Goal: Navigation & Orientation: Find specific page/section

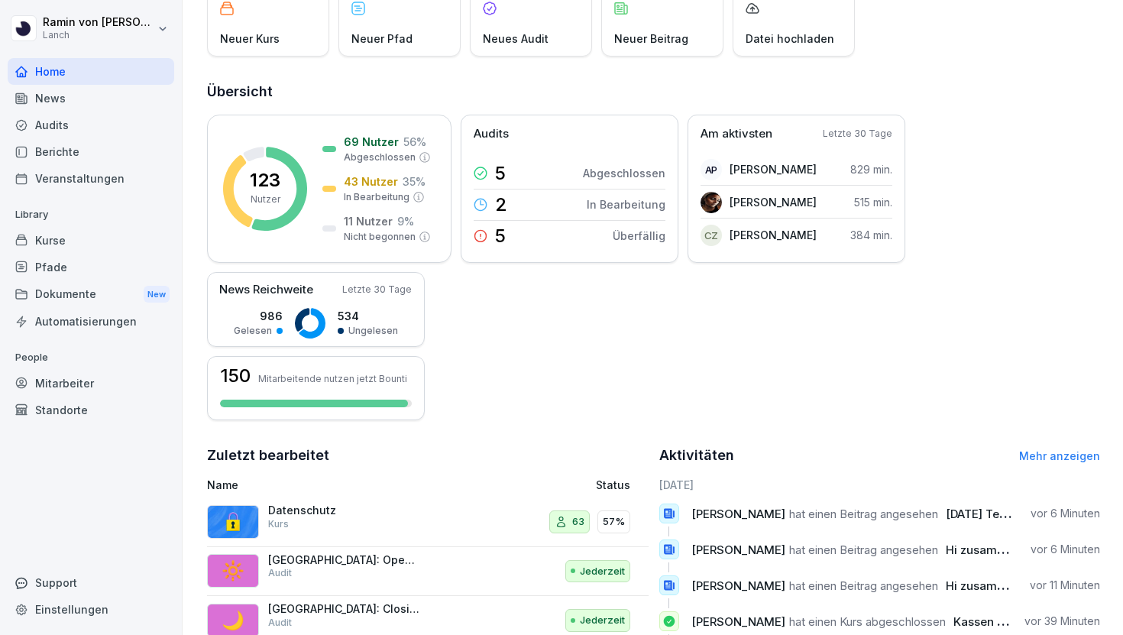
scroll to position [131, 0]
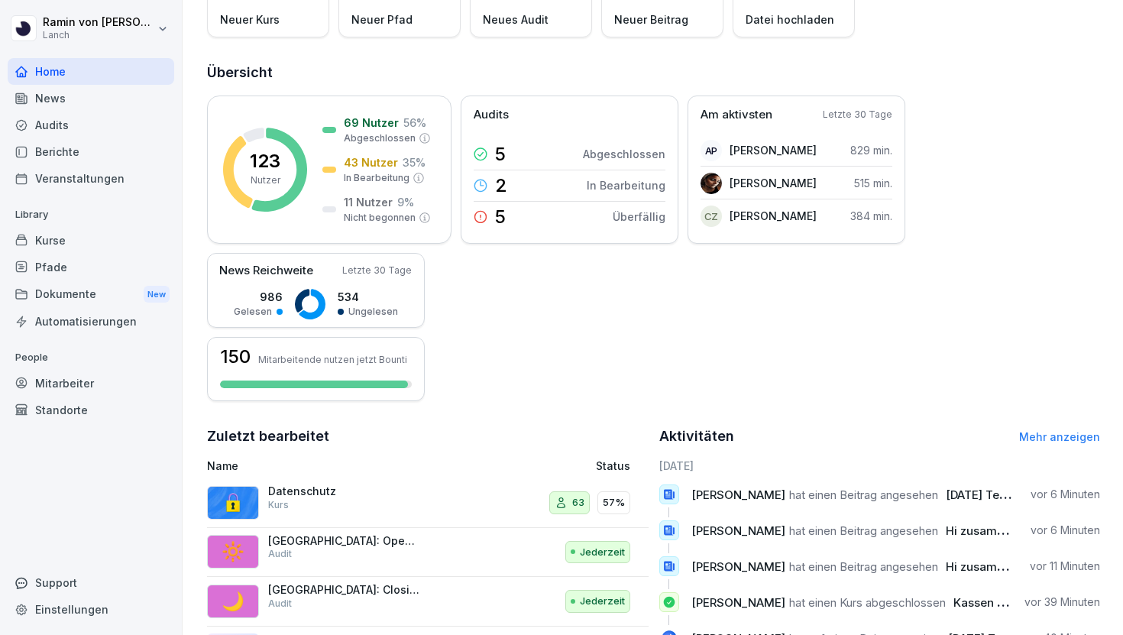
click at [94, 230] on div "Kurse" at bounding box center [91, 240] width 167 height 27
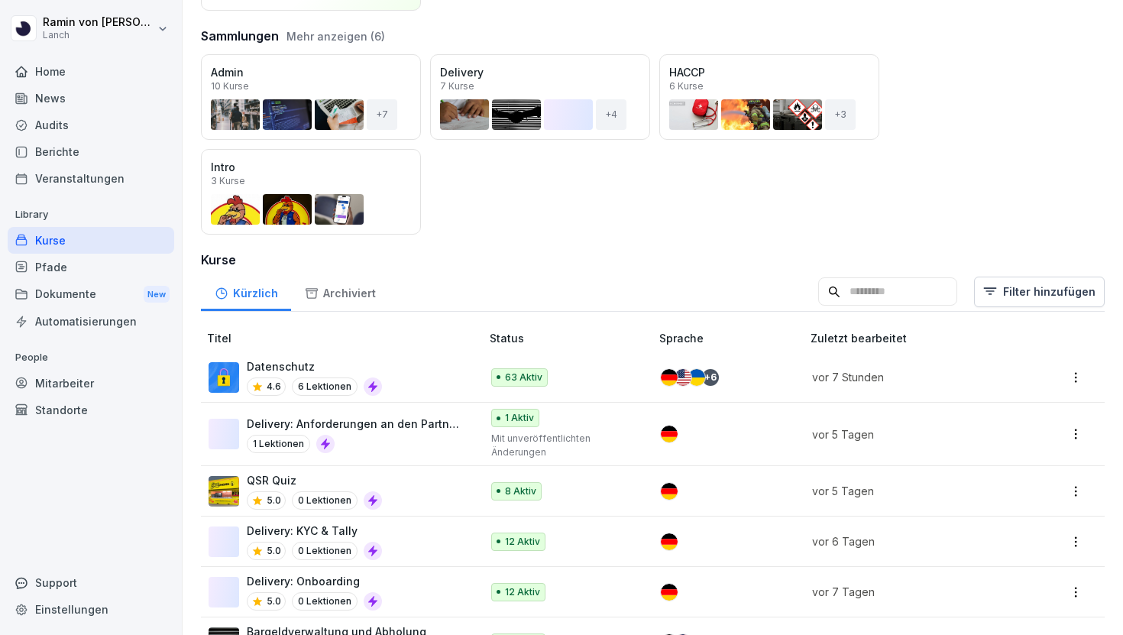
scroll to position [207, 0]
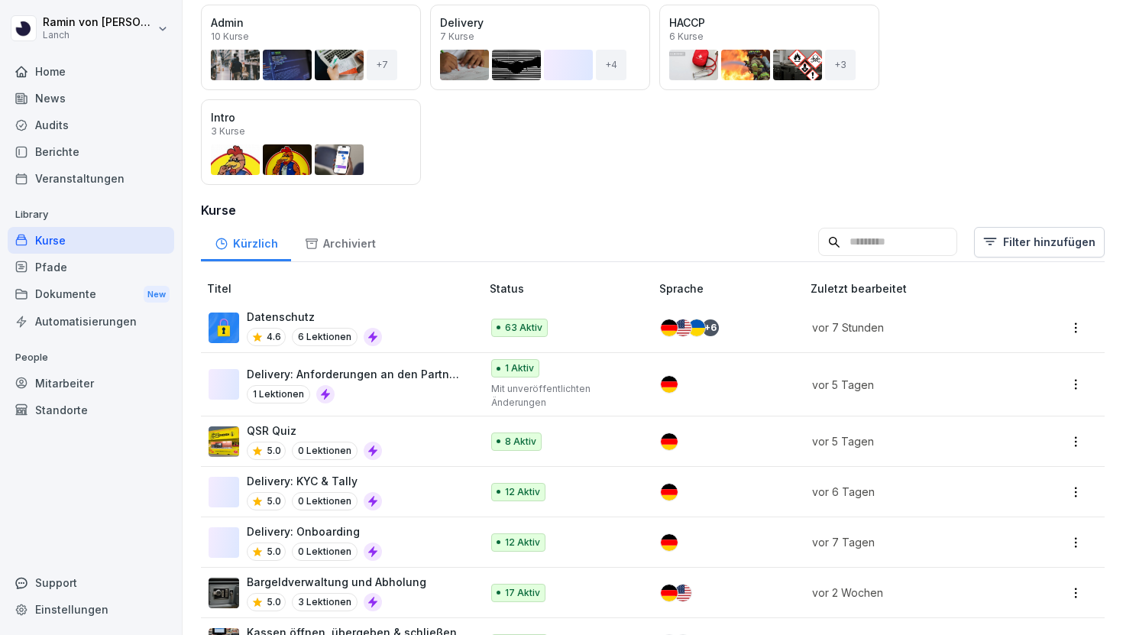
click at [403, 542] on div "Delivery: Onboarding 5.0 0 Lektionen" at bounding box center [337, 542] width 257 height 37
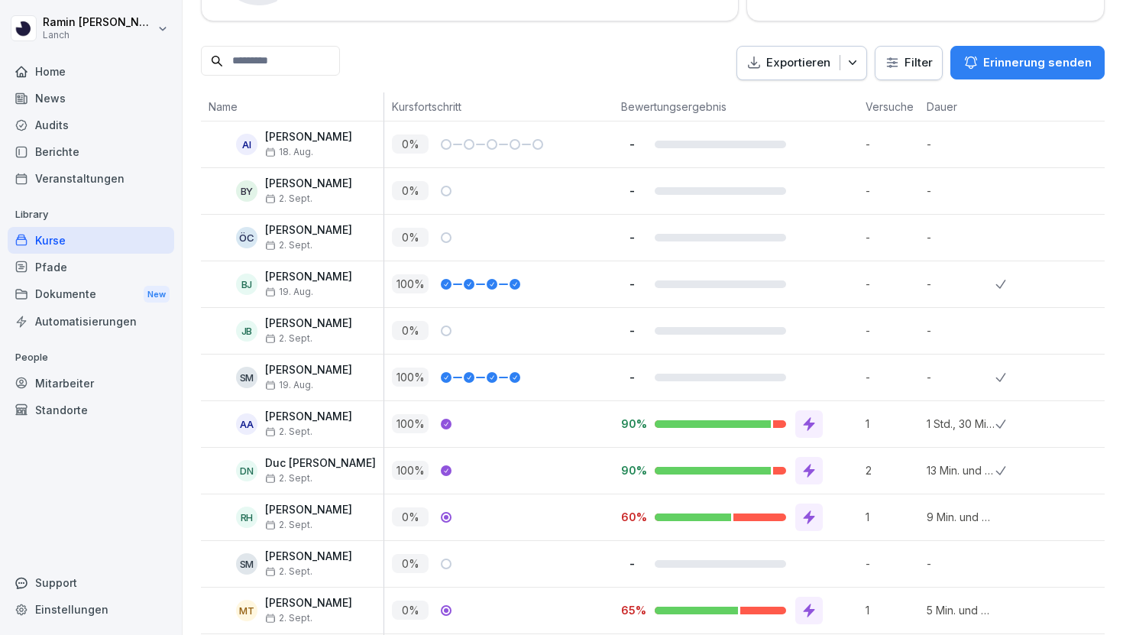
scroll to position [381, 0]
